Goal: Transaction & Acquisition: Purchase product/service

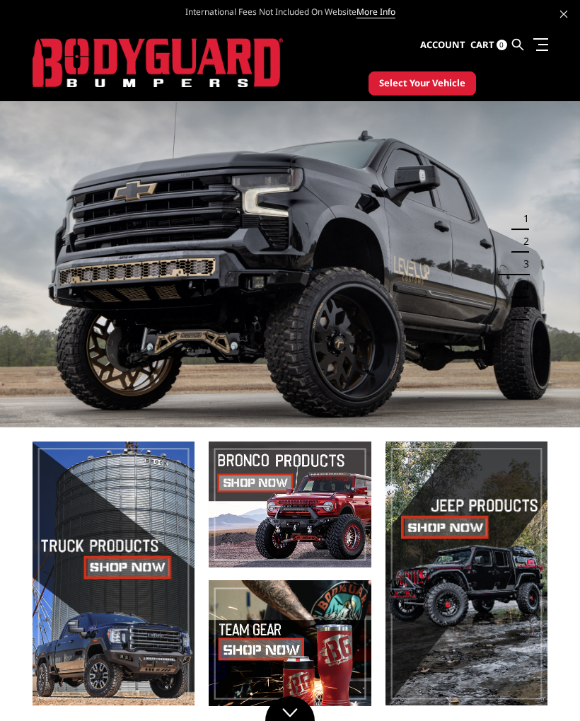
click at [409, 76] on button "Select Your Vehicle" at bounding box center [423, 83] width 108 height 24
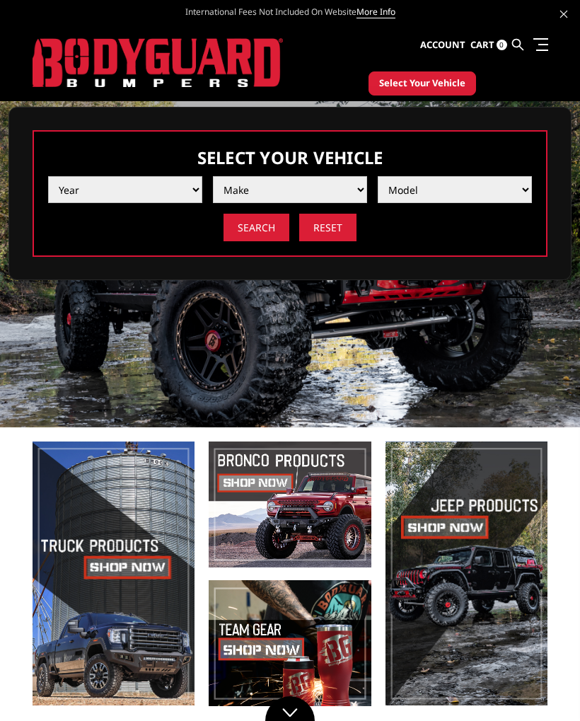
click at [75, 185] on select "Year 2025 2024 2023 2022 2021 2020 2019 2018 2017 2016 2015 2014 2013 2012 2011…" at bounding box center [125, 189] width 154 height 27
select select "yr_2025"
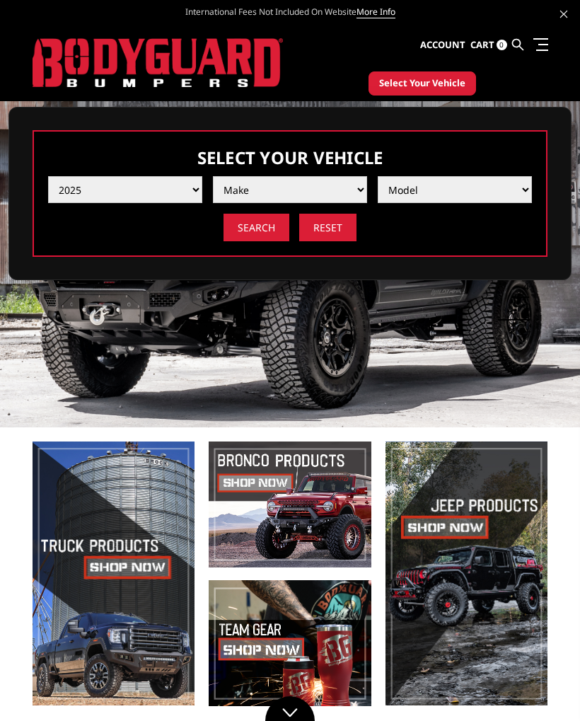
click at [240, 183] on select "Make Chevrolet Ford GMC Ram Toyota" at bounding box center [290, 189] width 154 height 27
select select "mk_ford"
click at [413, 178] on select "Model F150 F150 Raptor F250 / F350 F450 F550" at bounding box center [455, 189] width 154 height 27
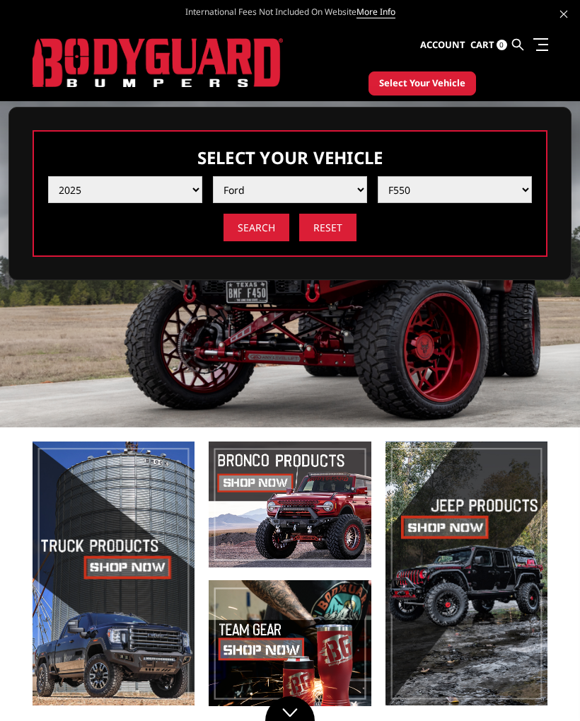
click at [411, 188] on select "Model F150 F150 Raptor F250 / F350 F450 F550" at bounding box center [455, 189] width 154 height 27
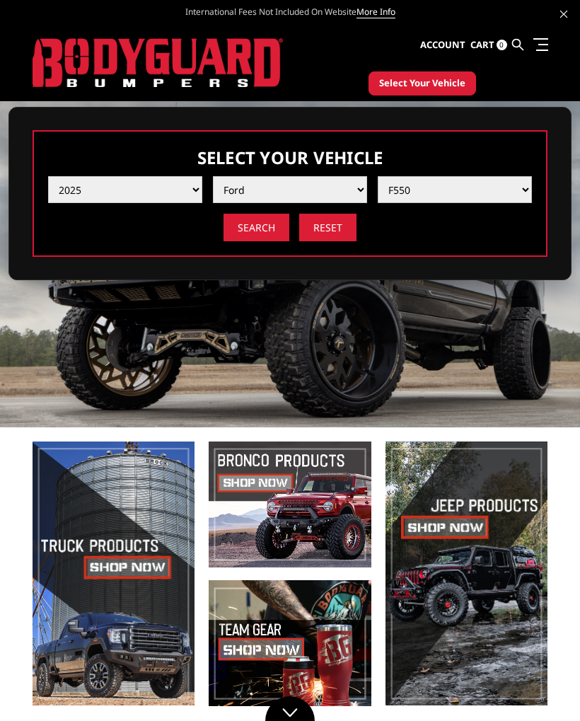
click at [399, 196] on select "Model F150 F150 Raptor F250 / F350 F450 F550" at bounding box center [455, 189] width 154 height 27
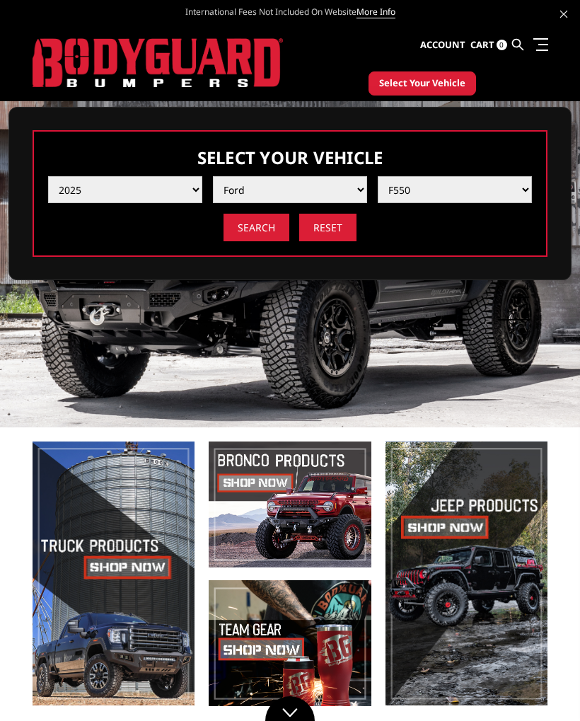
select select "md_f150"
click at [399, 187] on select "Model F150 F150 Raptor F250 / F350 F450 F550" at bounding box center [455, 189] width 154 height 27
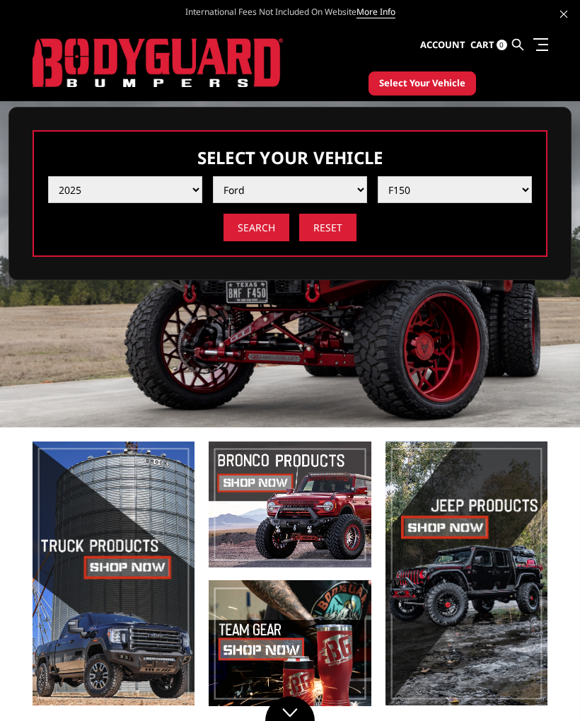
click at [322, 219] on input "Reset" at bounding box center [327, 228] width 57 height 28
select select "-1"
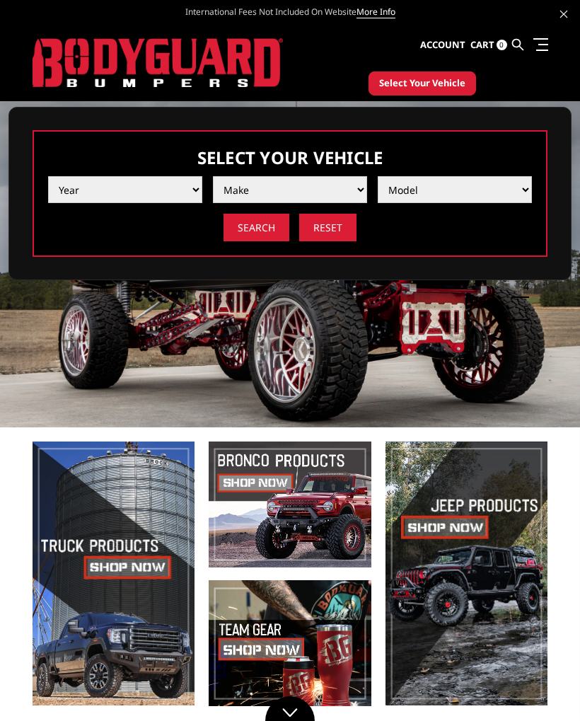
click at [100, 190] on select "Year 2025 2024 2023 2022 2021 2020 2019 2018 2017 2016 2015 2014 2013 2012 2011…" at bounding box center [125, 189] width 154 height 27
select select "yr_2025"
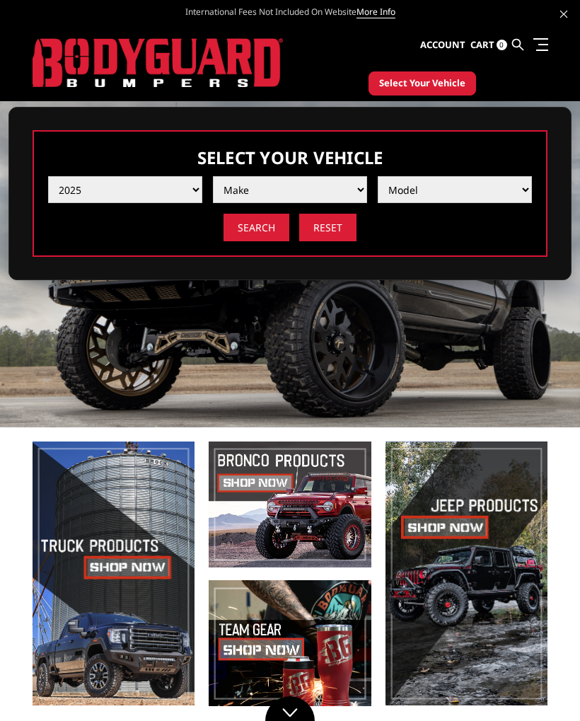
click at [231, 185] on select "Make Chevrolet Ford GMC Ram Toyota" at bounding box center [290, 189] width 154 height 27
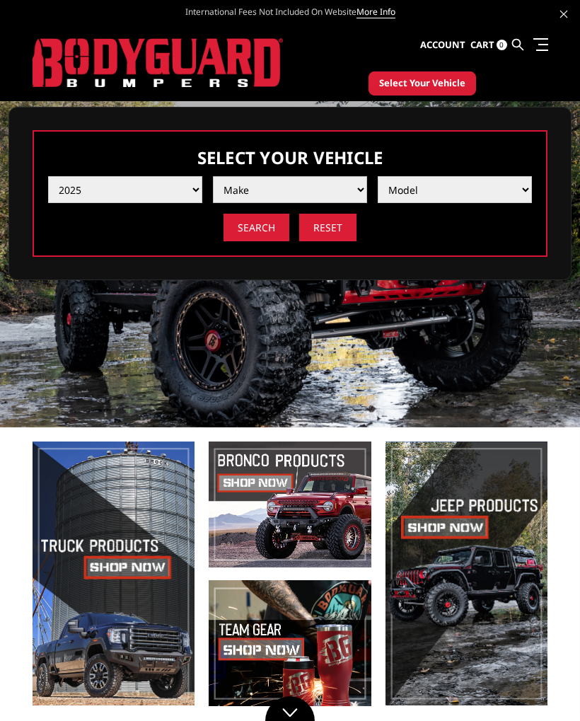
select select "mk_ford"
click at [405, 184] on select "Model F150 F150 Raptor F250 / F350 F450 F550" at bounding box center [455, 189] width 154 height 27
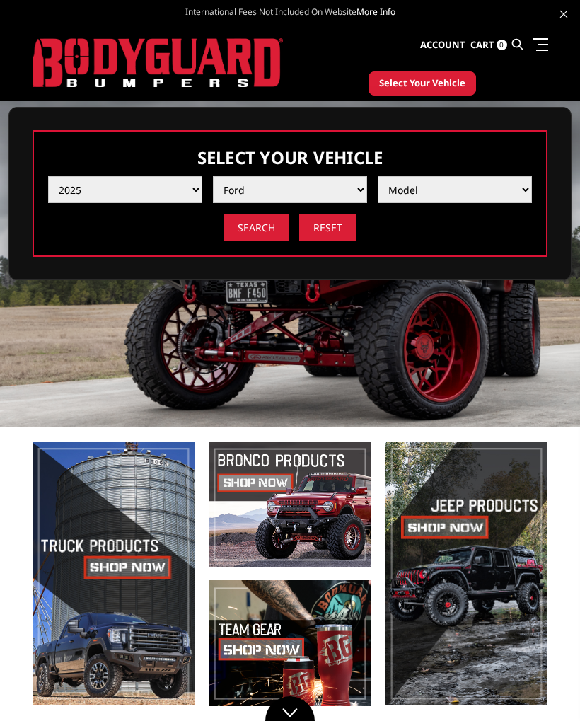
click at [243, 228] on input "Search" at bounding box center [257, 228] width 66 height 28
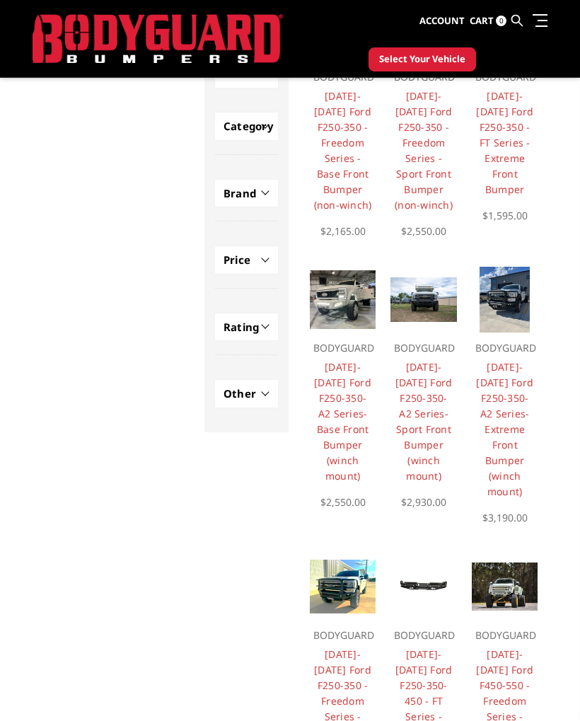
scroll to position [202, 0]
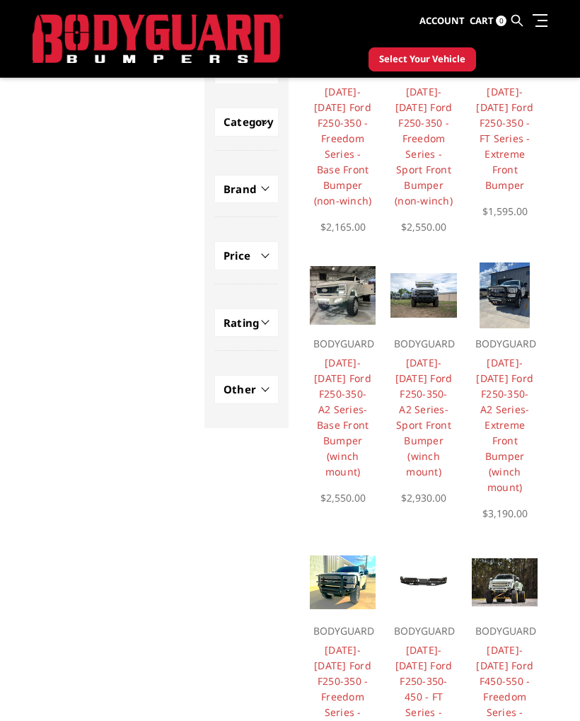
click at [539, 9] on ul "Account Sign in Register Cart 0 Search Search" at bounding box center [484, 21] width 128 height 42
click at [532, 18] on link at bounding box center [538, 20] width 20 height 15
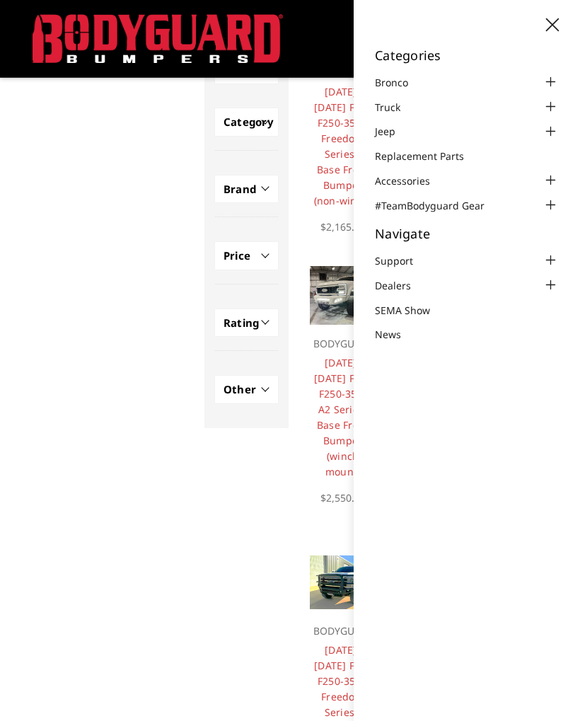
click at [376, 76] on link "Bronco" at bounding box center [400, 82] width 51 height 15
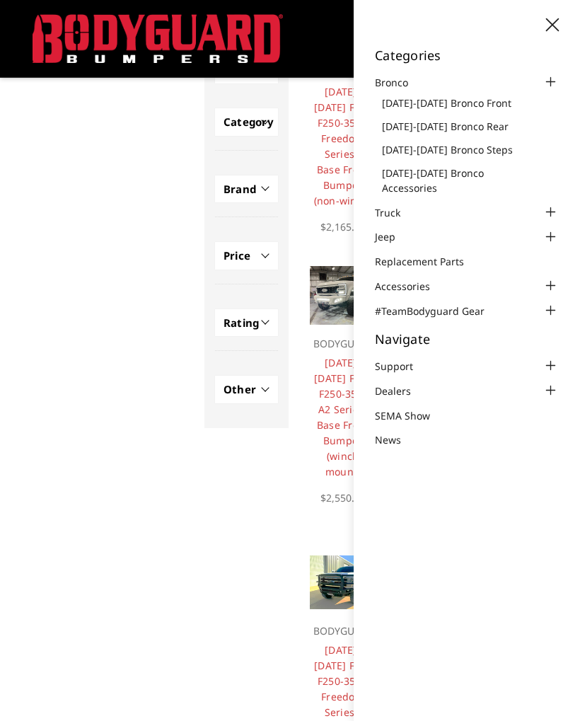
click at [379, 96] on li "Bronco 2021-2025 Bronco Front 2021-2025 Bronco Rear 2021-2025 Bronco Steps 2021…" at bounding box center [467, 135] width 184 height 122
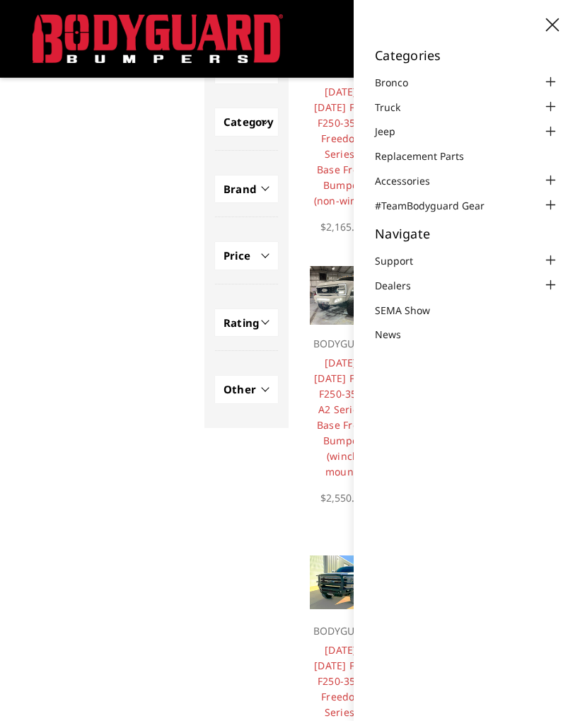
click at [383, 78] on link "Bronco" at bounding box center [400, 82] width 51 height 15
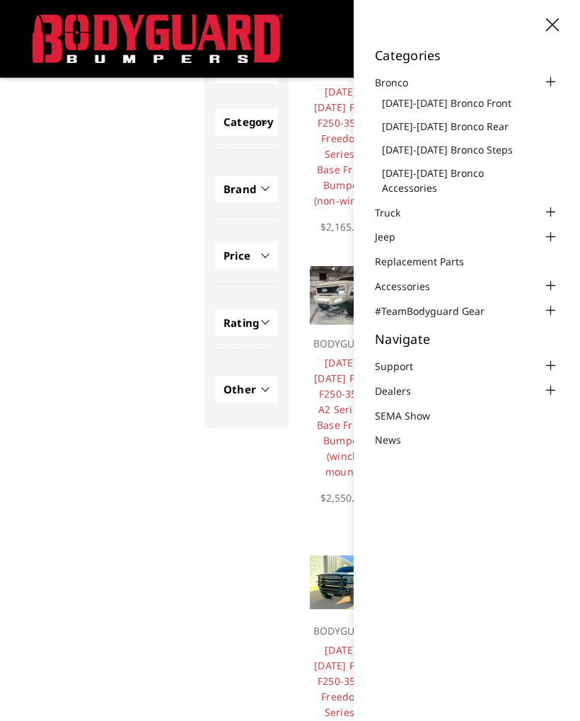
click at [403, 105] on link "[DATE]-[DATE] Bronco Front" at bounding box center [470, 103] width 177 height 15
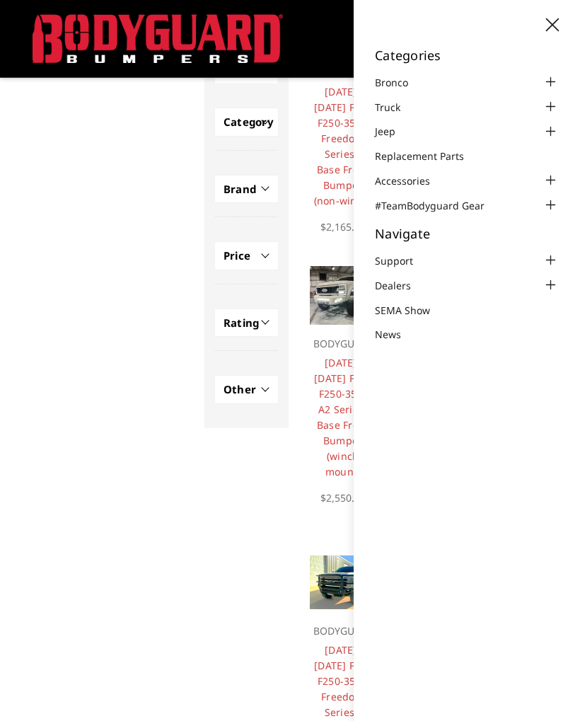
click at [549, 81] on div at bounding box center [550, 82] width 17 height 17
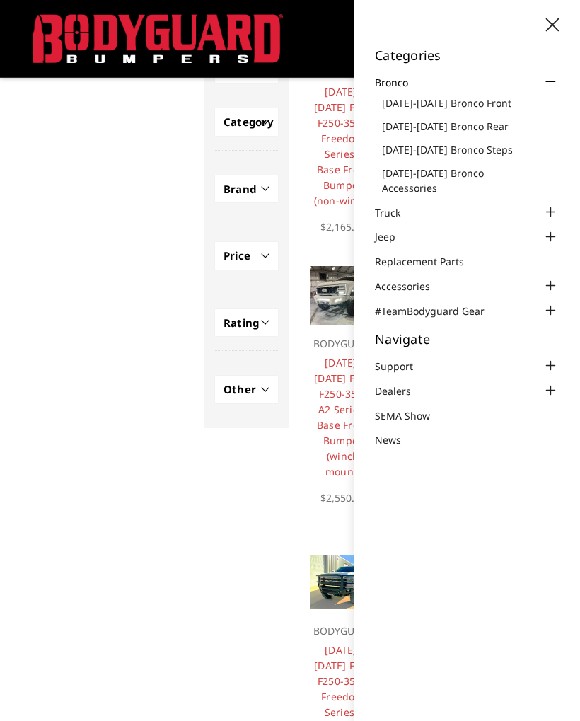
click at [55, 350] on main "27 Product(s) for Year:2025, Make:Ford Web Pages Support FAQ Install Instructio…" at bounding box center [290, 542] width 515 height 1281
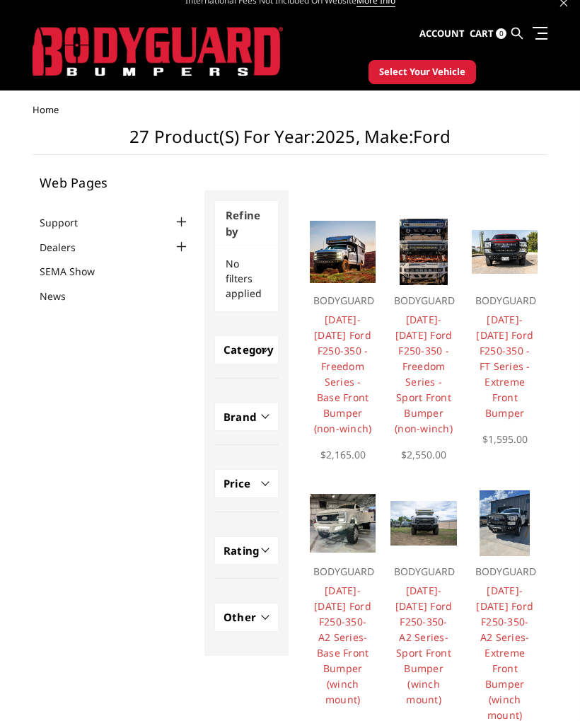
scroll to position [0, 0]
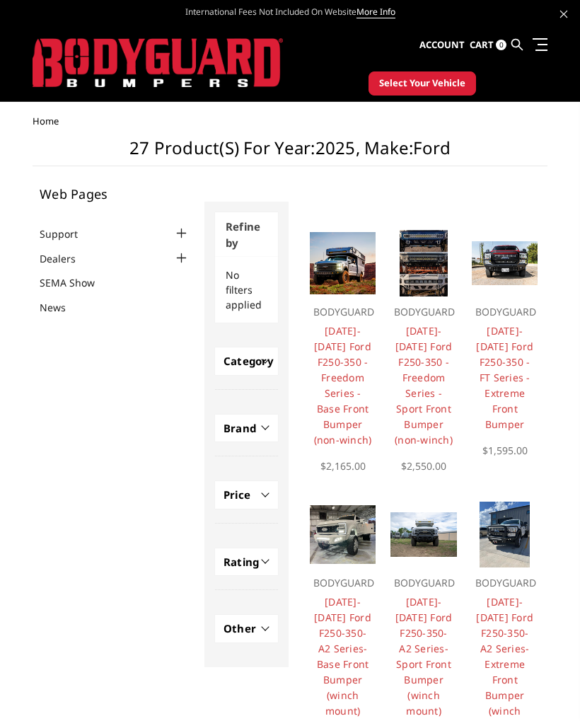
click at [148, 59] on img at bounding box center [158, 63] width 250 height 50
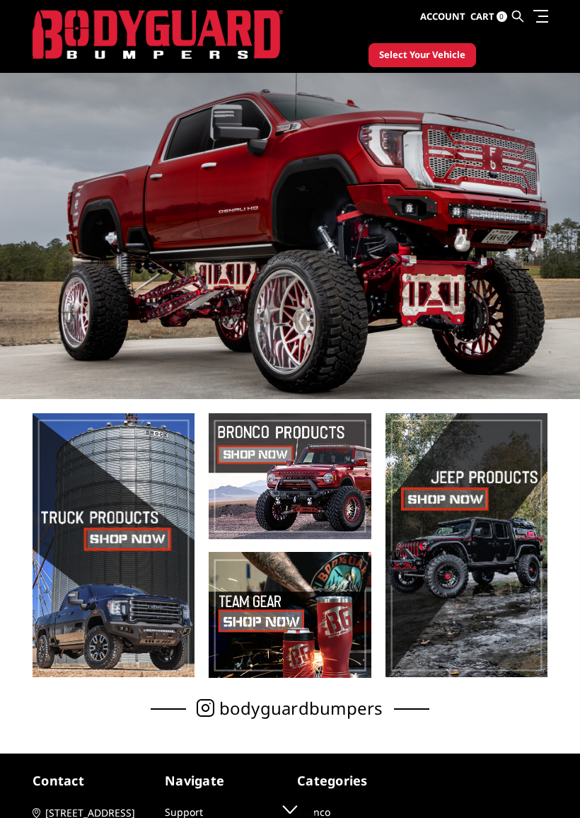
scroll to position [30, 0]
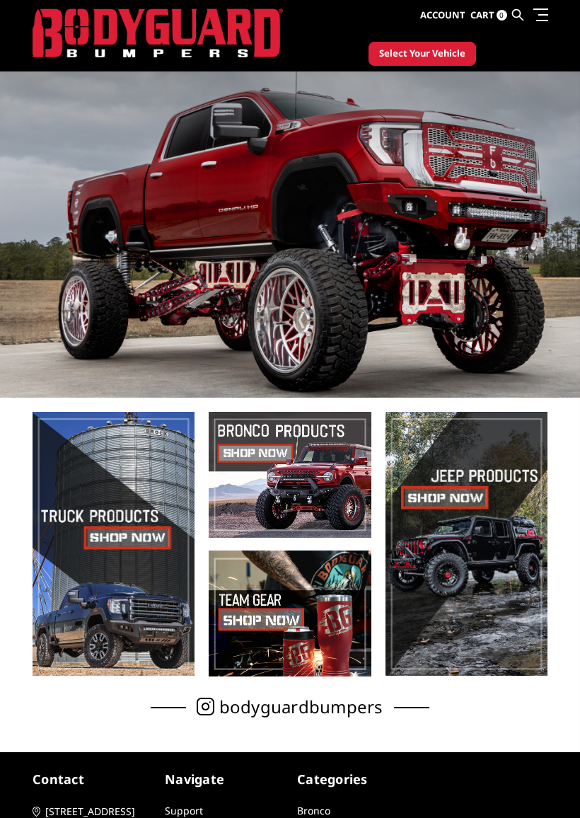
click at [284, 473] on span at bounding box center [290, 475] width 162 height 126
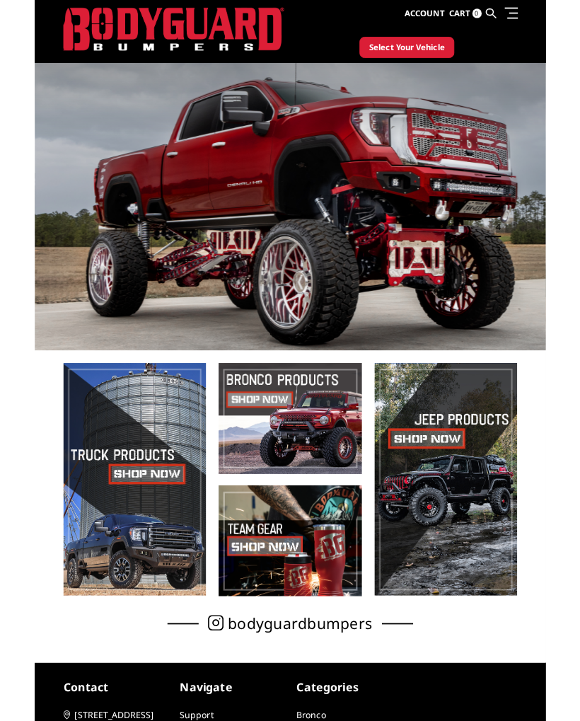
scroll to position [29, 0]
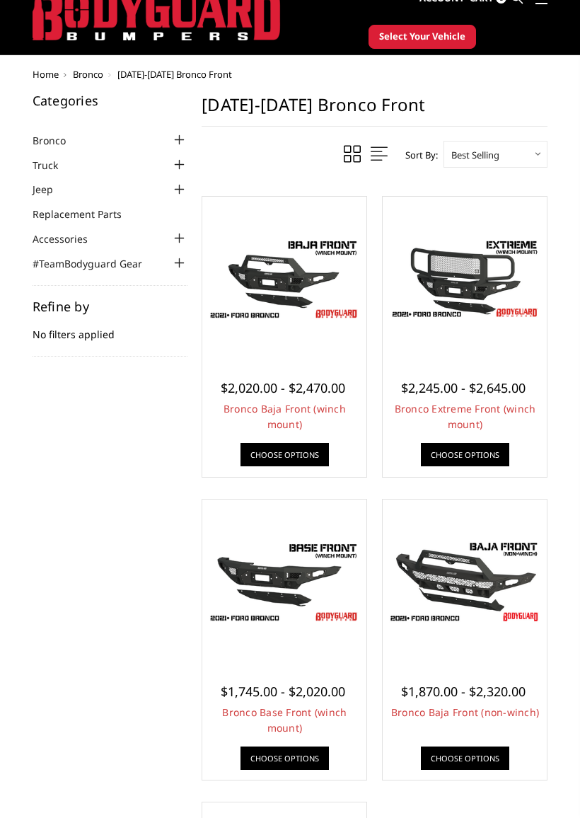
scroll to position [59, 0]
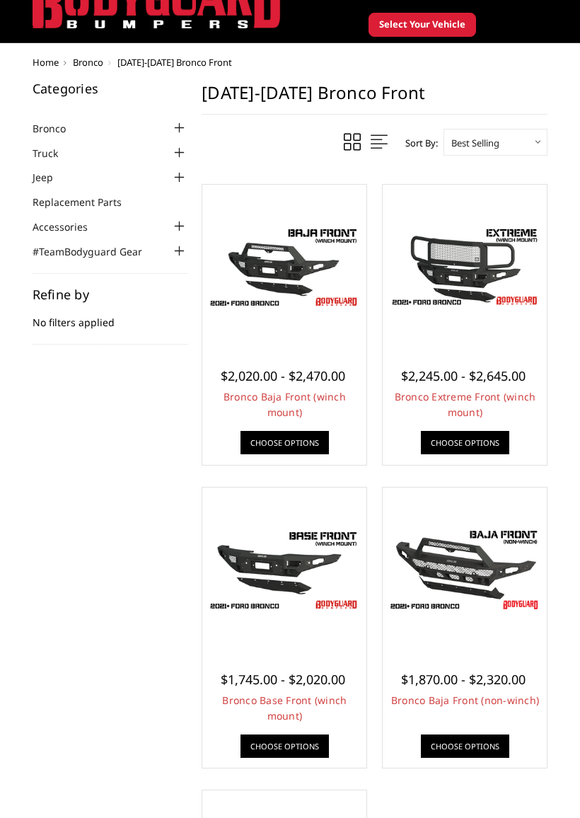
click at [259, 259] on img at bounding box center [284, 267] width 157 height 88
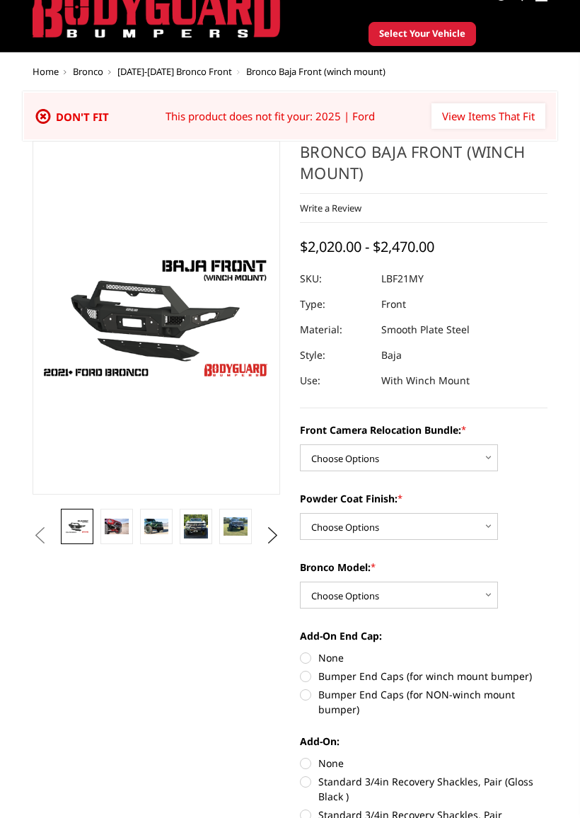
scroll to position [52, 0]
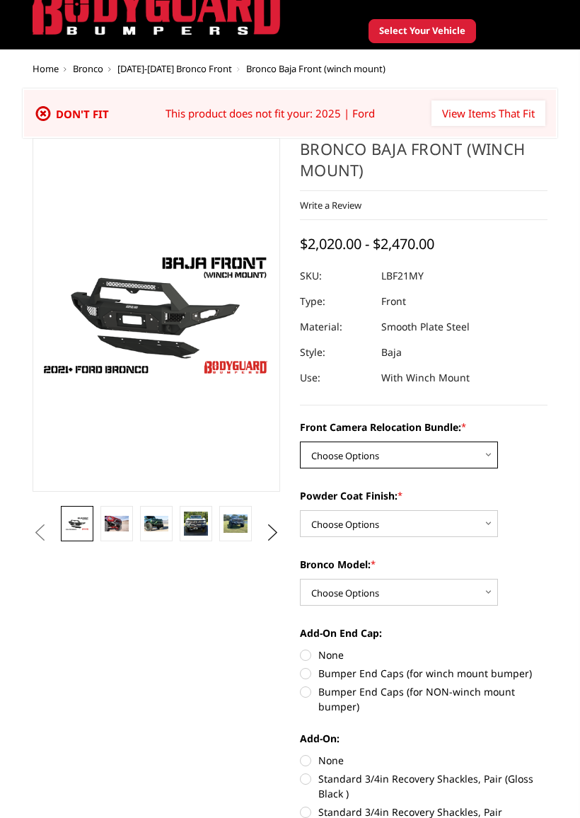
click at [323, 456] on select "Choose Options Without Front Camera Relocation With Front Camera Relocation (Ha…" at bounding box center [399, 455] width 198 height 27
select select "4016"
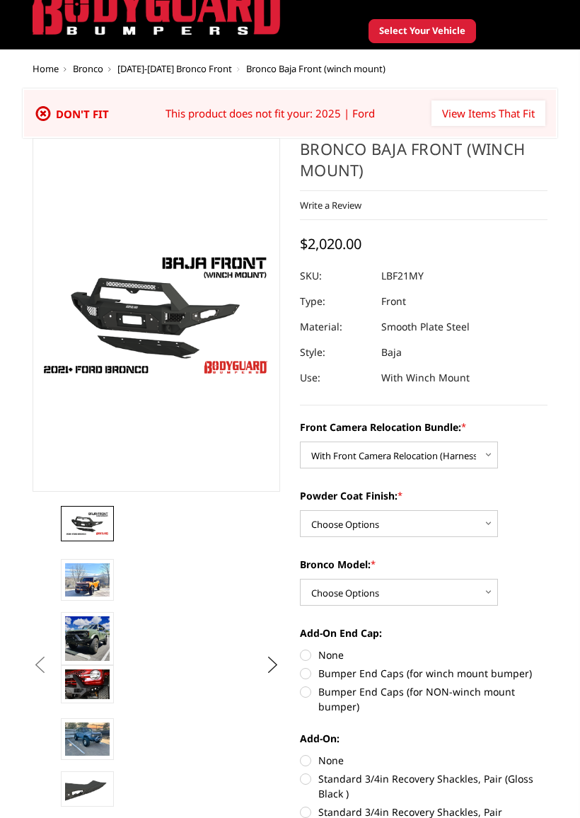
click at [313, 524] on select "Choose Options Textured Black Powder Coat Bare Metal" at bounding box center [399, 523] width 198 height 27
select select "4015"
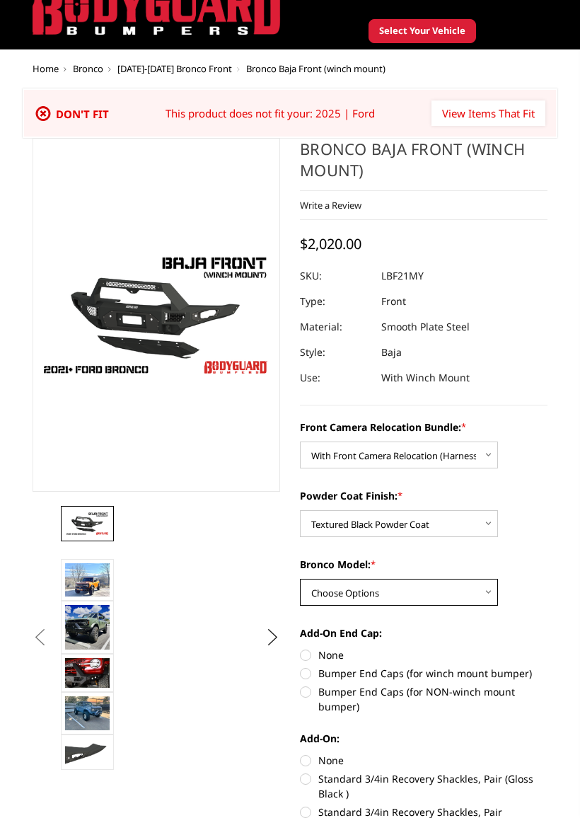
click at [317, 586] on select "Choose Options Raptor Base/Badlands/Wildtrak/etc." at bounding box center [399, 592] width 198 height 27
select select "4012"
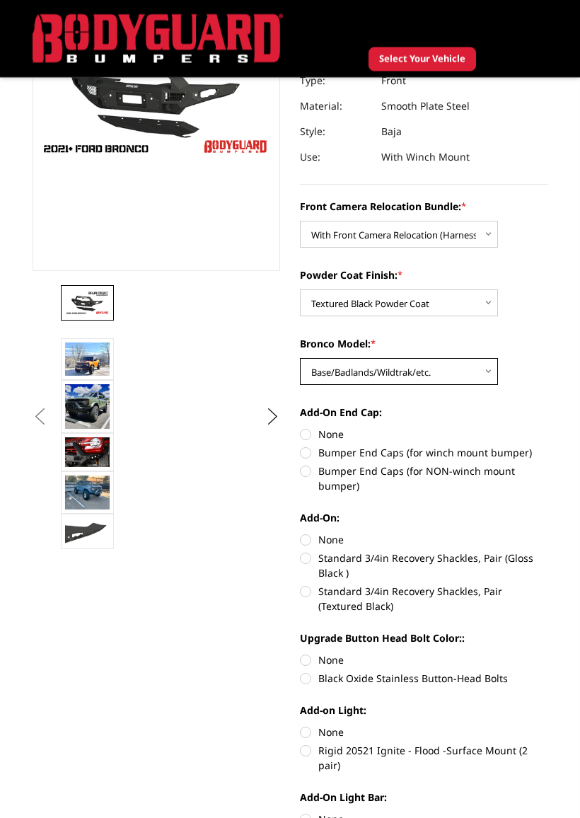
scroll to position [236, 0]
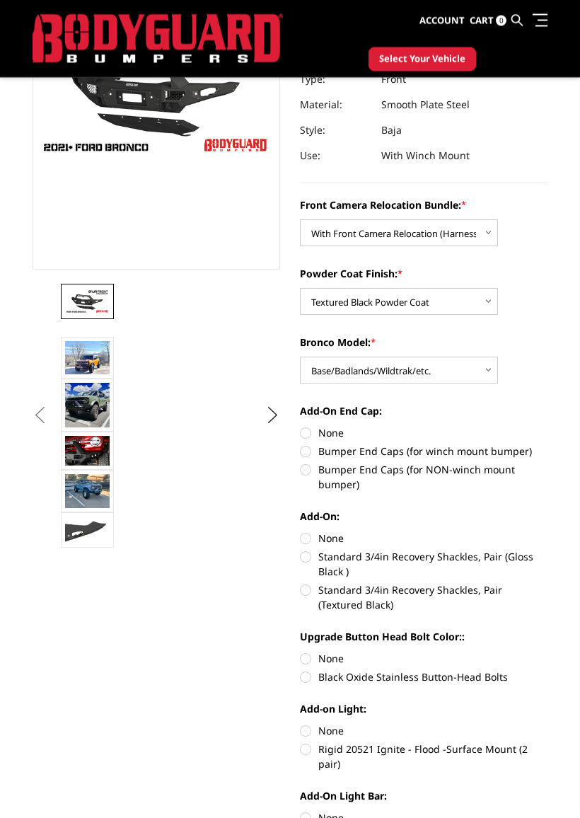
click at [303, 471] on label "Bumper End Caps (for NON-winch mount bumper)" at bounding box center [424, 478] width 248 height 30
click at [548, 445] on input "Bumper End Caps (for NON-winch mount bumper)" at bounding box center [548, 444] width 1 height 1
radio input "true"
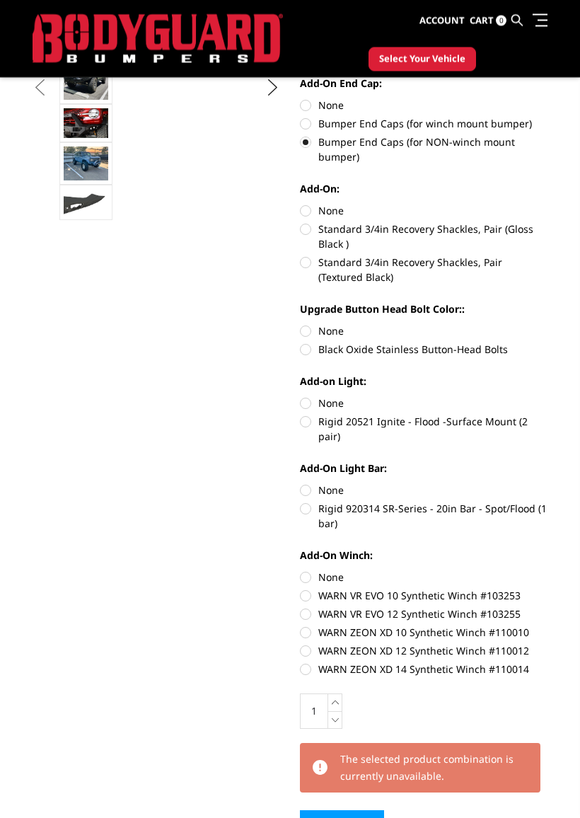
scroll to position [565, 0]
click at [303, 416] on label "Rigid 20521 Ignite - Flood -Surface Mount (2 pair)" at bounding box center [424, 428] width 248 height 30
click at [548, 396] on input "Rigid 20521 Ignite - Flood -Surface Mount (2 pair)" at bounding box center [548, 395] width 1 height 1
radio input "true"
click at [304, 500] on label "Rigid 920314 SR-Series - 20in Bar - Spot/Flood (1 bar)" at bounding box center [424, 515] width 248 height 30
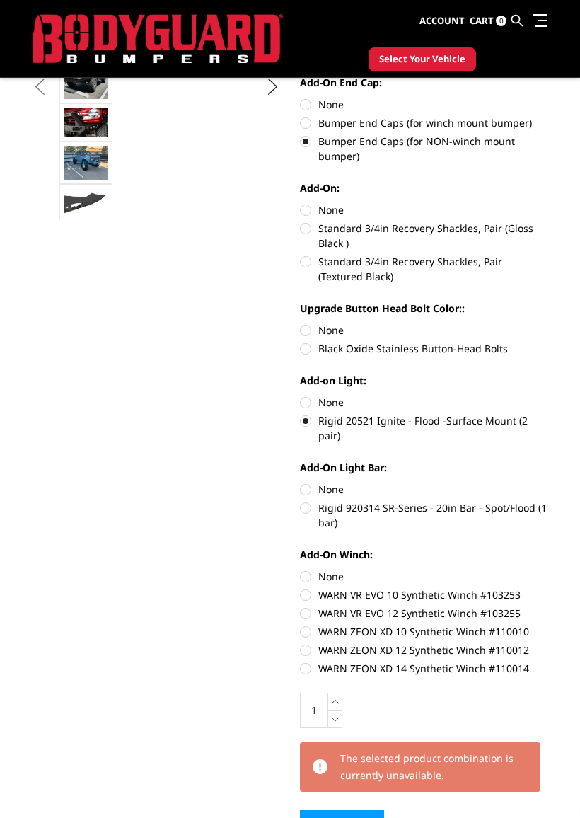
click at [548, 483] on input "Rigid 920314 SR-Series - 20in Bar - Spot/Flood (1 bar)" at bounding box center [548, 482] width 1 height 1
radio input "true"
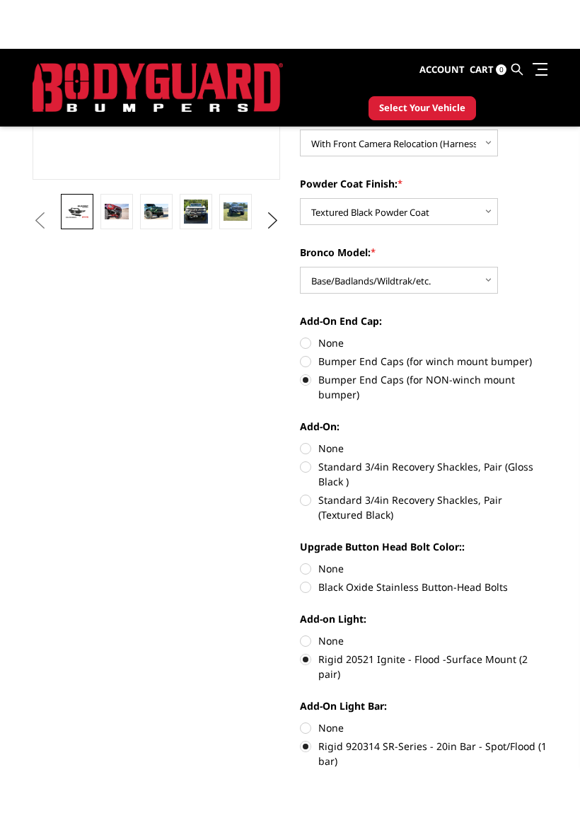
scroll to position [375, 0]
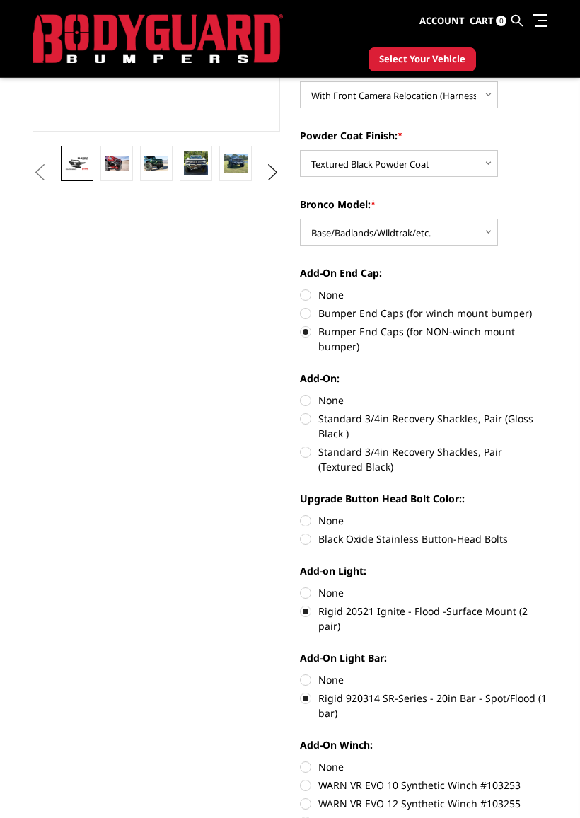
click at [305, 422] on label "Standard 3/4in Recovery Shackles, Pair (Gloss Black )" at bounding box center [424, 426] width 248 height 30
click at [548, 393] on input "Standard 3/4in Recovery Shackles, Pair (Gloss Black )" at bounding box center [548, 393] width 1 height 1
radio input "true"
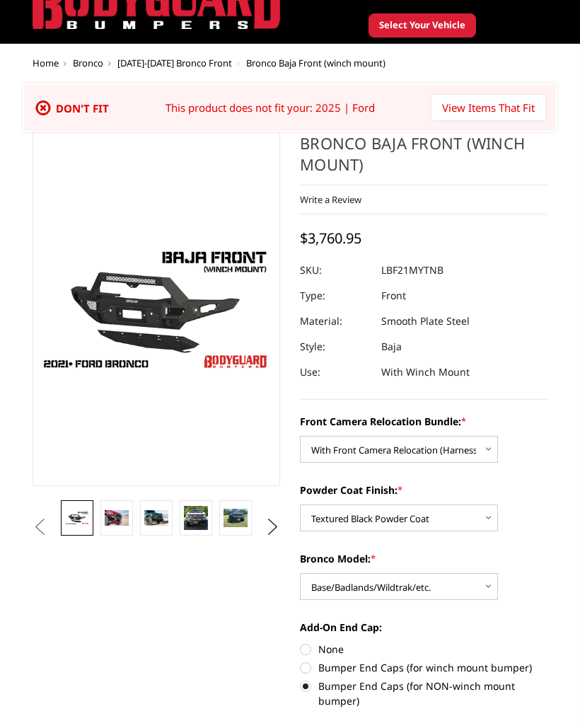
scroll to position [49, 0]
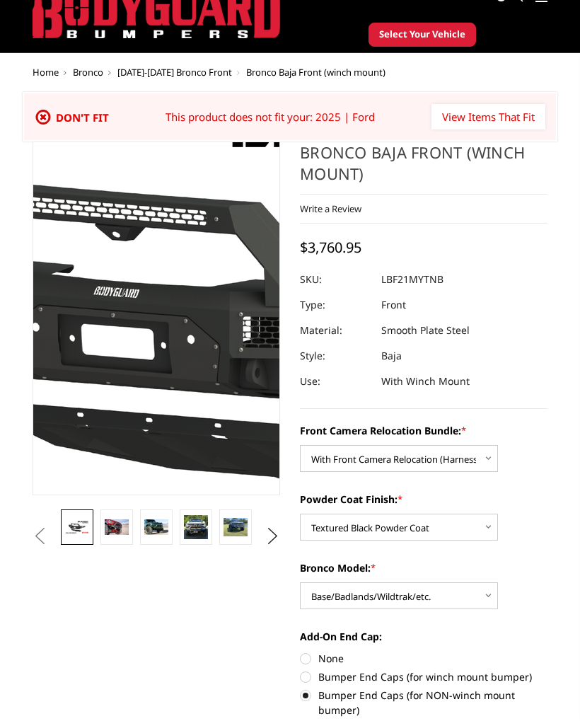
click at [137, 313] on img at bounding box center [210, 322] width 906 height 510
